Goal: Transaction & Acquisition: Purchase product/service

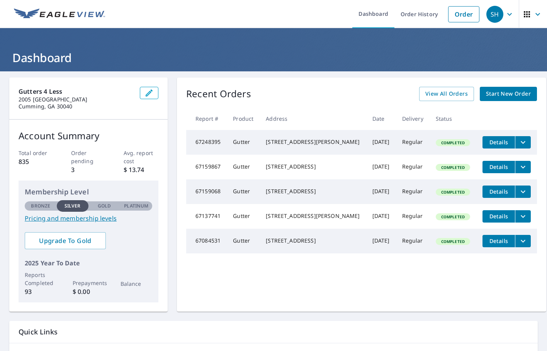
click at [504, 94] on span "Start New Order" at bounding box center [508, 94] width 45 height 10
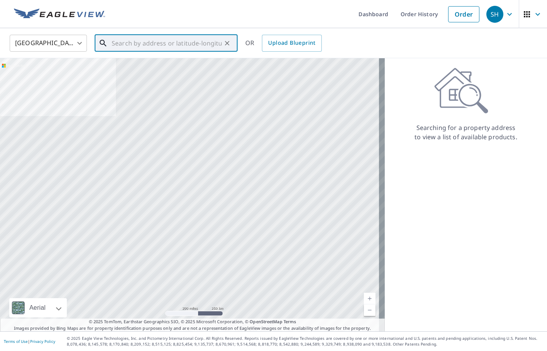
click at [167, 42] on input "text" at bounding box center [167, 43] width 110 height 22
paste input "[STREET_ADDRESS][US_STATE]"
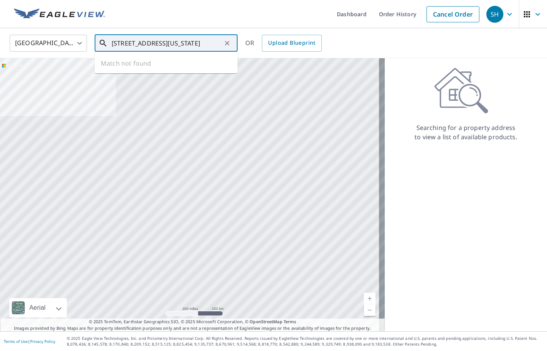
scroll to position [0, 36]
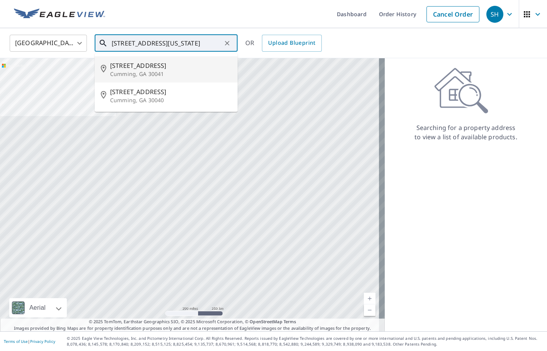
click at [174, 66] on span "[STREET_ADDRESS]" at bounding box center [170, 65] width 121 height 9
type input "[STREET_ADDRESS]"
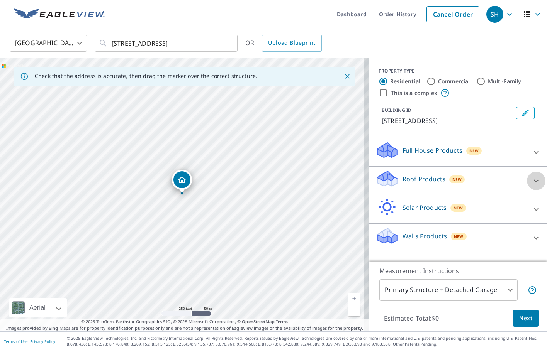
drag, startPoint x: 532, startPoint y: 179, endPoint x: 505, endPoint y: 188, distance: 28.6
click at [532, 179] on icon at bounding box center [535, 180] width 9 height 9
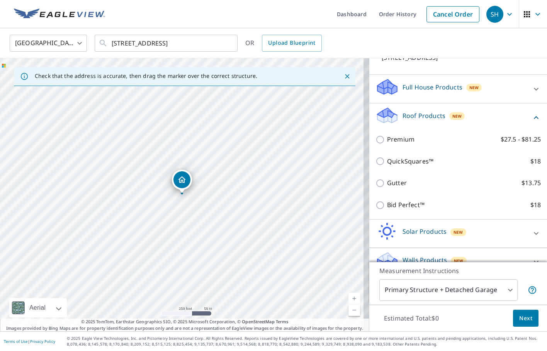
scroll to position [64, 0]
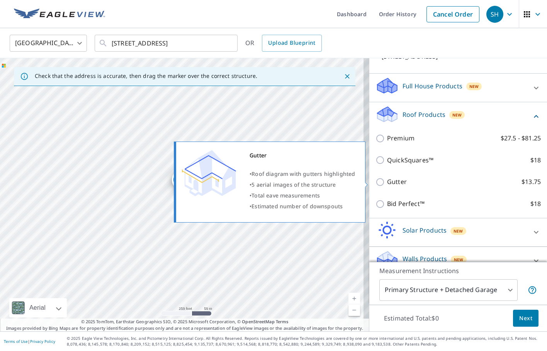
click at [399, 183] on p "Gutter" at bounding box center [397, 182] width 20 height 10
click at [387, 183] on input "Gutter $13.75" at bounding box center [381, 182] width 12 height 9
checkbox input "true"
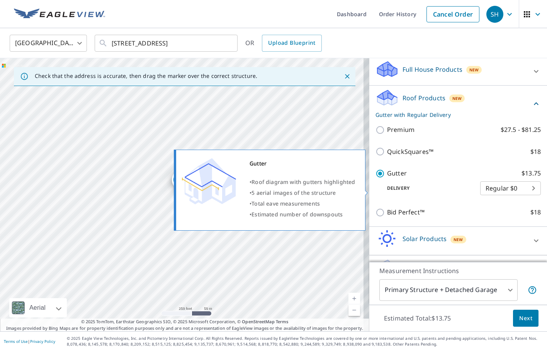
scroll to position [103, 0]
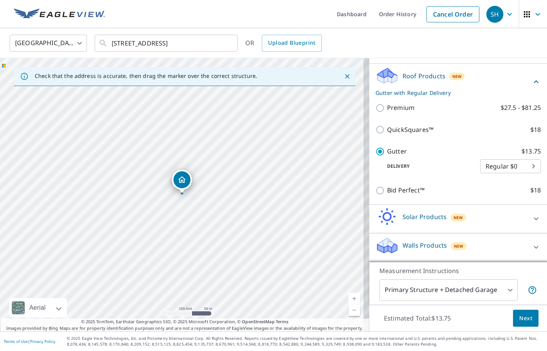
click at [529, 321] on button "Next" at bounding box center [525, 318] width 25 height 17
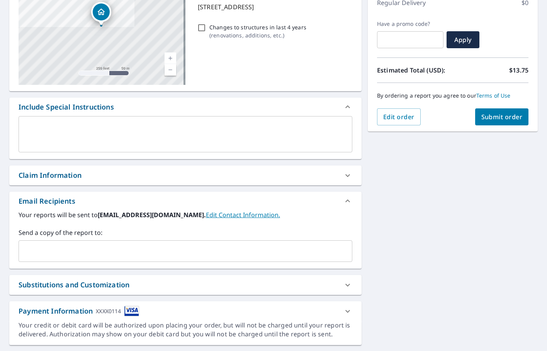
scroll to position [135, 0]
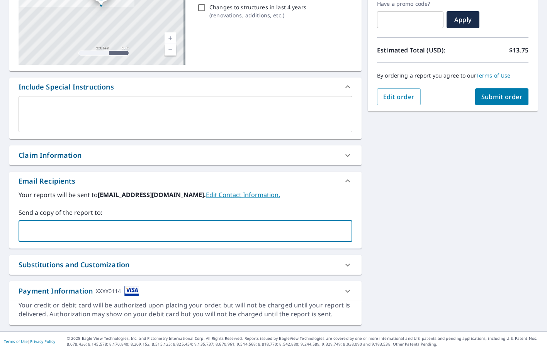
click at [105, 232] on input "text" at bounding box center [179, 231] width 315 height 15
type input "s"
type input "[EMAIL_ADDRESS][DOMAIN_NAME]"
type input "ja"
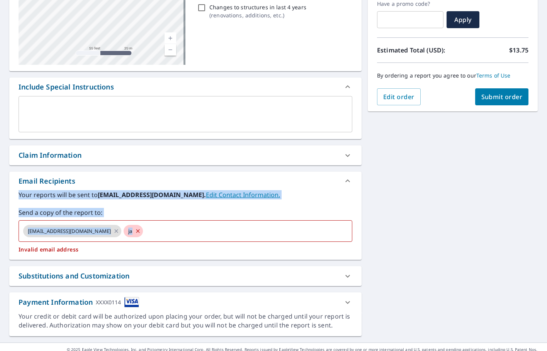
drag, startPoint x: 389, startPoint y: 185, endPoint x: 397, endPoint y: 221, distance: 36.7
click at [398, 222] on div "[STREET_ADDRESS] A standard road map Aerial A detailed look from above Labels L…" at bounding box center [273, 140] width 547 height 406
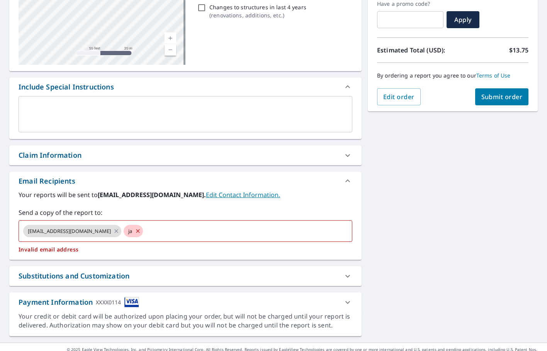
drag, startPoint x: 423, startPoint y: 145, endPoint x: 354, endPoint y: 189, distance: 81.9
click at [425, 145] on div "[STREET_ADDRESS] A standard road map Aerial A detailed look from above Labels L…" at bounding box center [273, 140] width 547 height 406
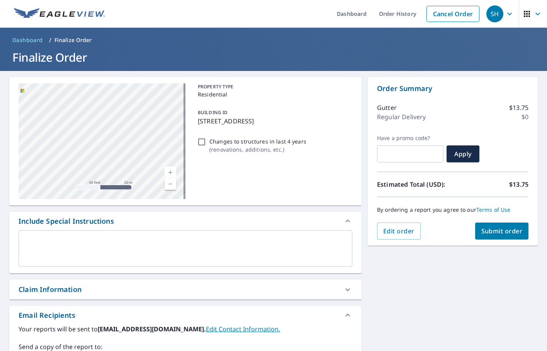
scroll to position [0, 0]
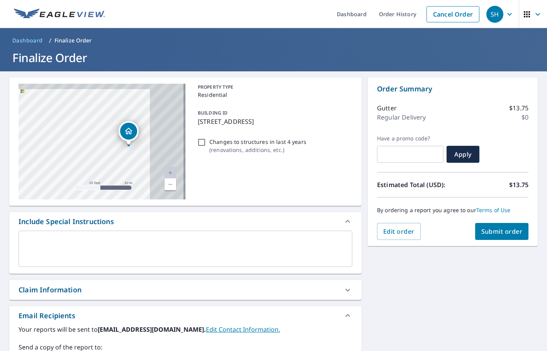
drag, startPoint x: 161, startPoint y: 142, endPoint x: 92, endPoint y: 150, distance: 68.8
click at [94, 151] on div "[STREET_ADDRESS]" at bounding box center [102, 142] width 167 height 116
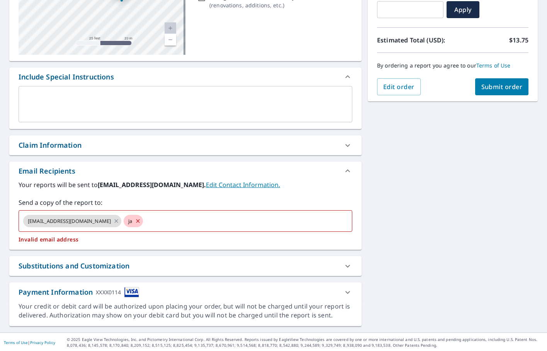
scroll to position [146, 0]
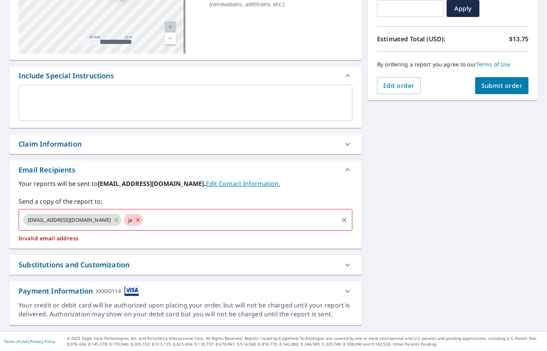
click at [135, 219] on icon at bounding box center [138, 220] width 6 height 8
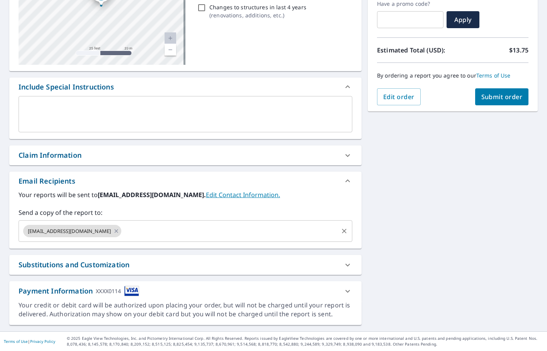
scroll to position [135, 0]
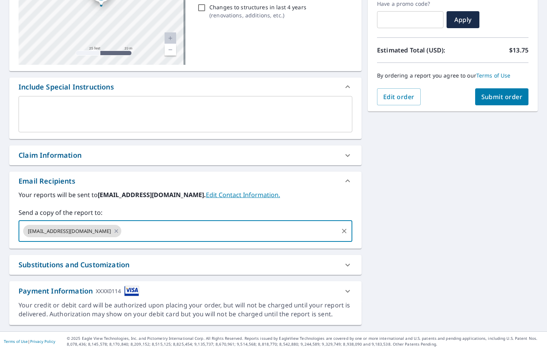
click at [123, 228] on input "text" at bounding box center [229, 231] width 215 height 15
paste input "[PERSON_NAME][EMAIL_ADDRESS][DOMAIN_NAME]"
type input "[PERSON_NAME][EMAIL_ADDRESS][DOMAIN_NAME]"
click at [388, 253] on div "[STREET_ADDRESS] A standard road map Aerial A detailed look from above Labels L…" at bounding box center [273, 134] width 547 height 395
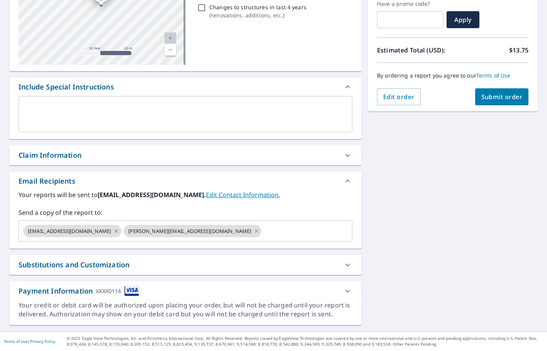
drag, startPoint x: 447, startPoint y: 258, endPoint x: 443, endPoint y: 258, distance: 4.2
click at [447, 256] on div "[STREET_ADDRESS] A standard road map Aerial A detailed look from above Labels L…" at bounding box center [273, 134] width 547 height 395
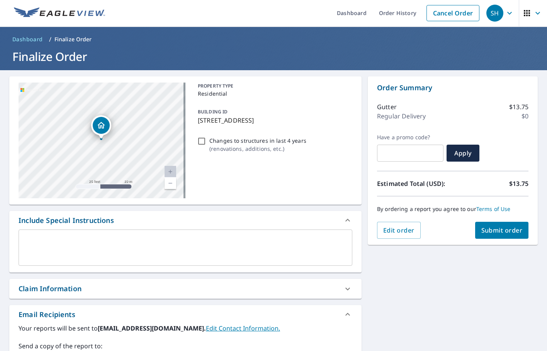
scroll to position [0, 0]
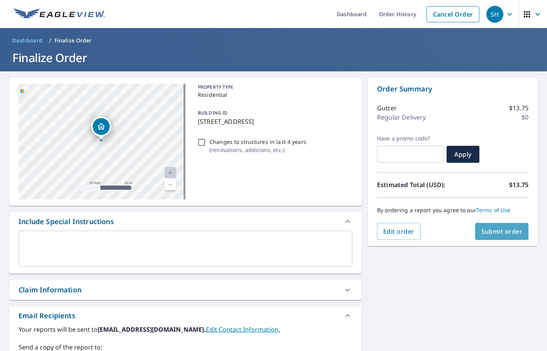
click at [502, 234] on span "Submit order" at bounding box center [501, 231] width 41 height 8
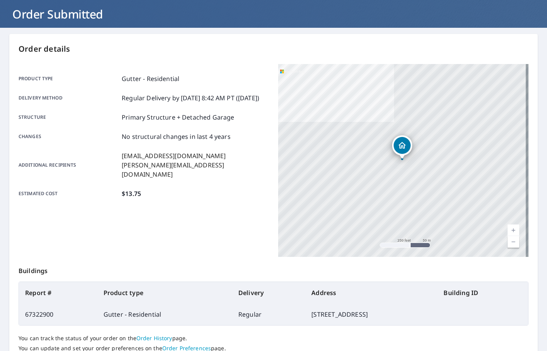
scroll to position [39, 0]
